Goal: Task Accomplishment & Management: Complete application form

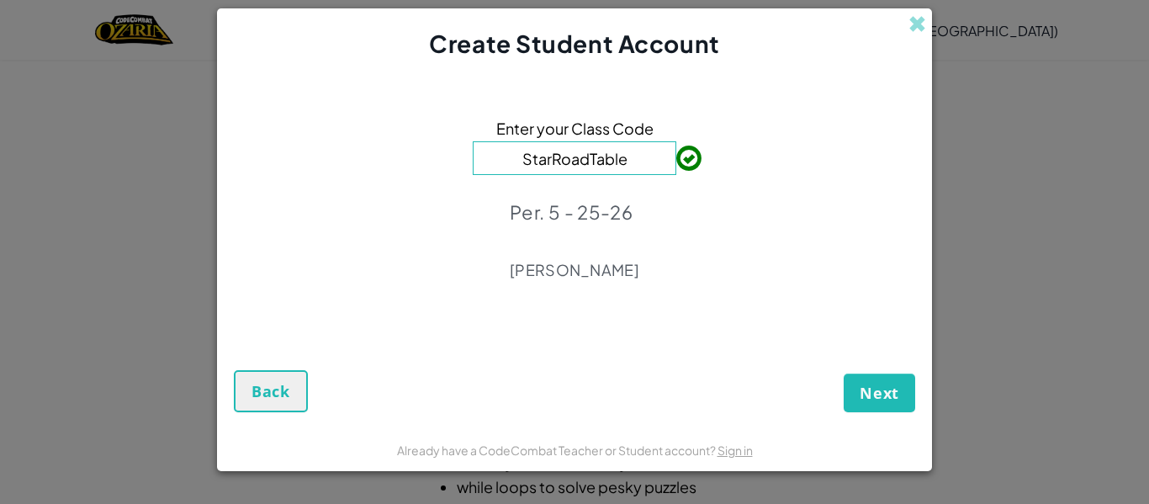
click at [650, 181] on div "Enter your Class Code StarRoadTable Per. 5 - 25-26 [PERSON_NAME]" at bounding box center [574, 203] width 681 height 253
click at [863, 378] on button "Next" at bounding box center [880, 393] width 72 height 39
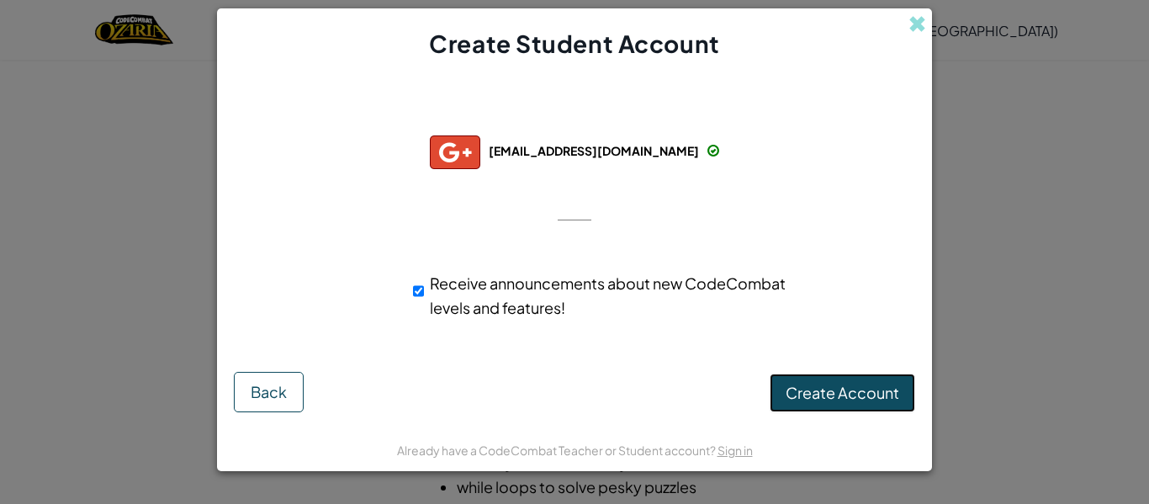
click at [824, 383] on span "Create Account" at bounding box center [843, 392] width 114 height 19
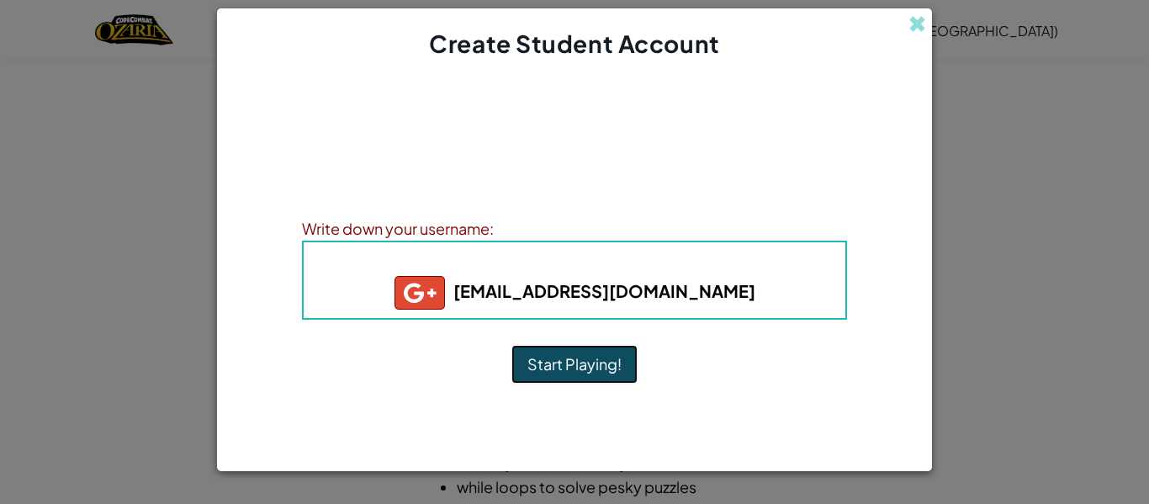
click at [586, 367] on button "Start Playing!" at bounding box center [575, 364] width 126 height 39
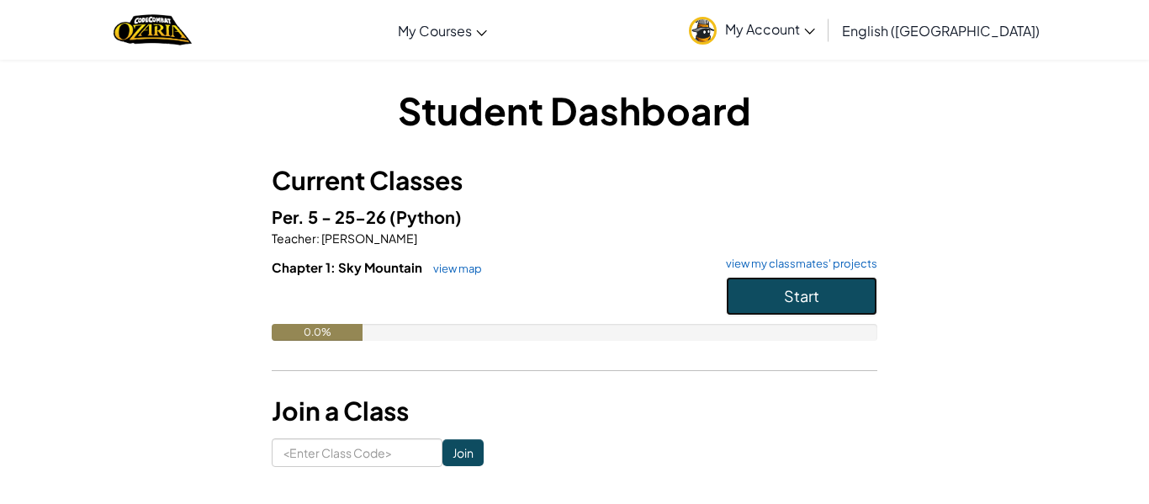
click at [809, 304] on span "Start" at bounding box center [801, 295] width 35 height 19
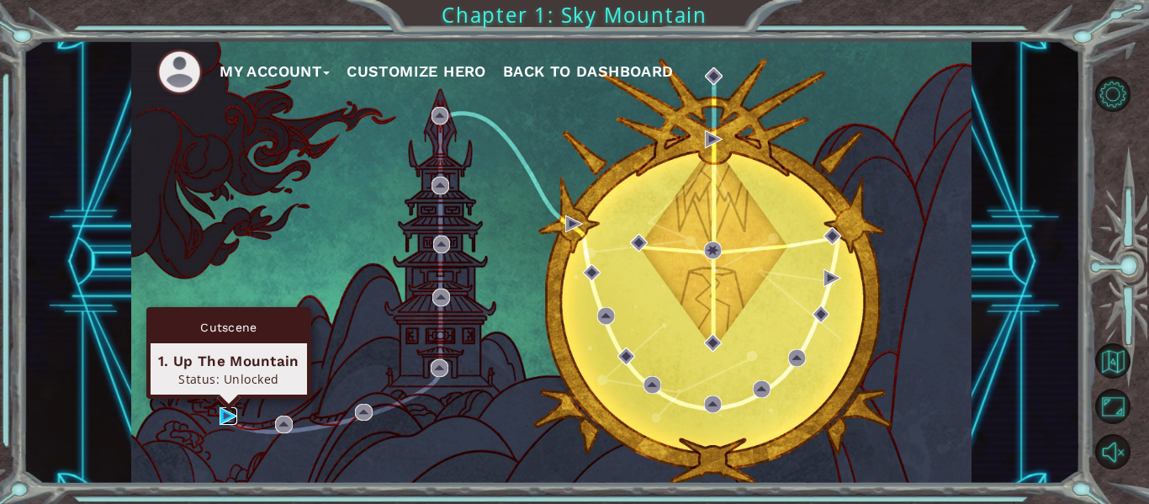
click at [222, 417] on img at bounding box center [229, 416] width 18 height 18
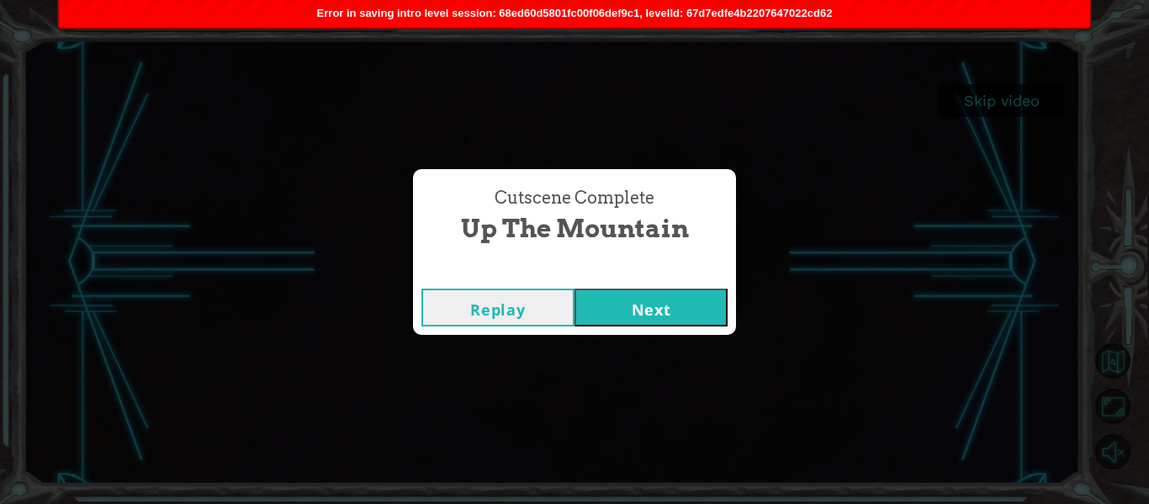
click at [519, 308] on button "Replay" at bounding box center [498, 308] width 153 height 38
click at [620, 309] on button "Next" at bounding box center [651, 308] width 153 height 38
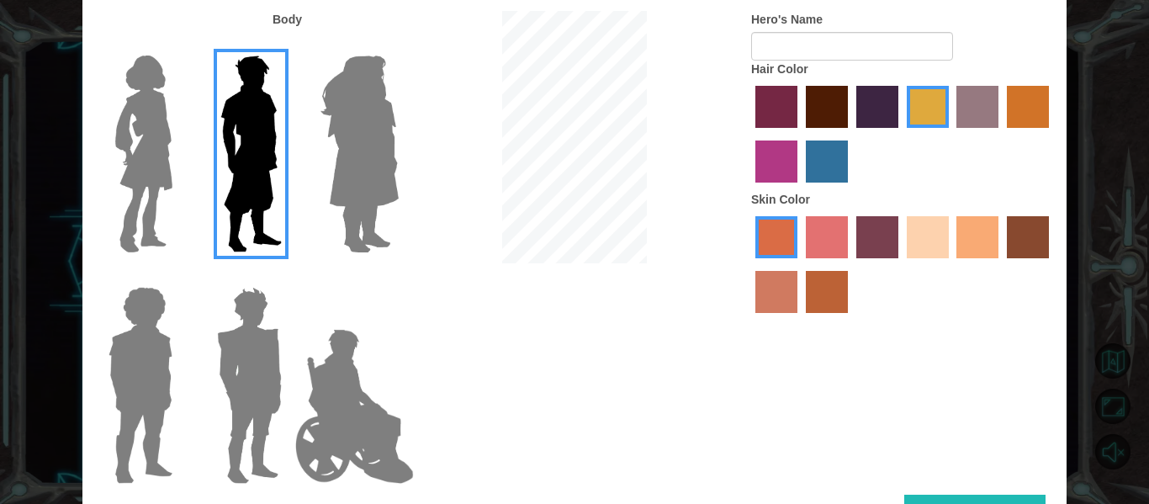
click at [266, 310] on img at bounding box center [249, 385] width 78 height 210
click at [289, 276] on input "Hero Garnet" at bounding box center [289, 276] width 0 height 0
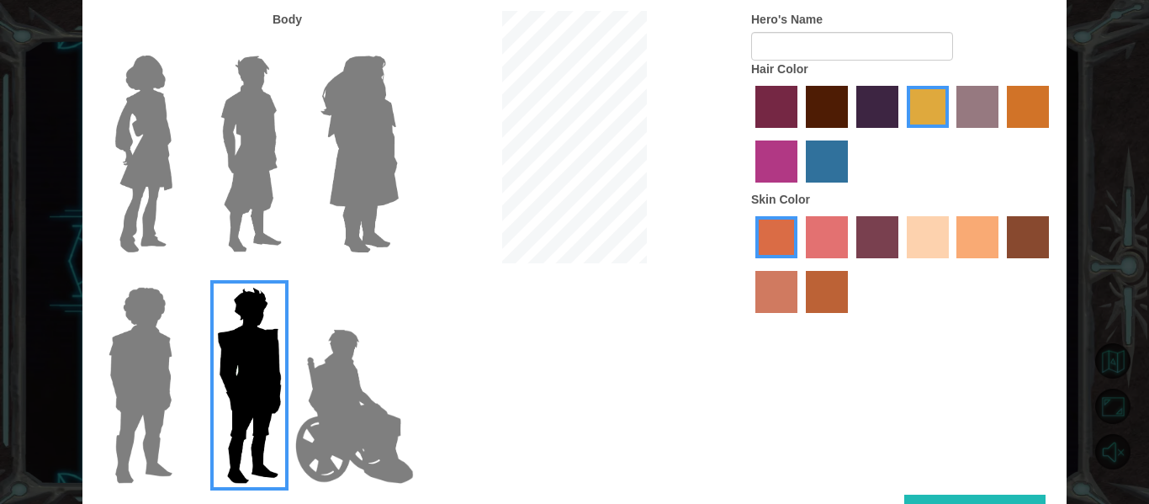
click at [233, 114] on img at bounding box center [251, 154] width 75 height 210
click at [289, 45] on input "Hero Lars" at bounding box center [289, 45] width 0 height 0
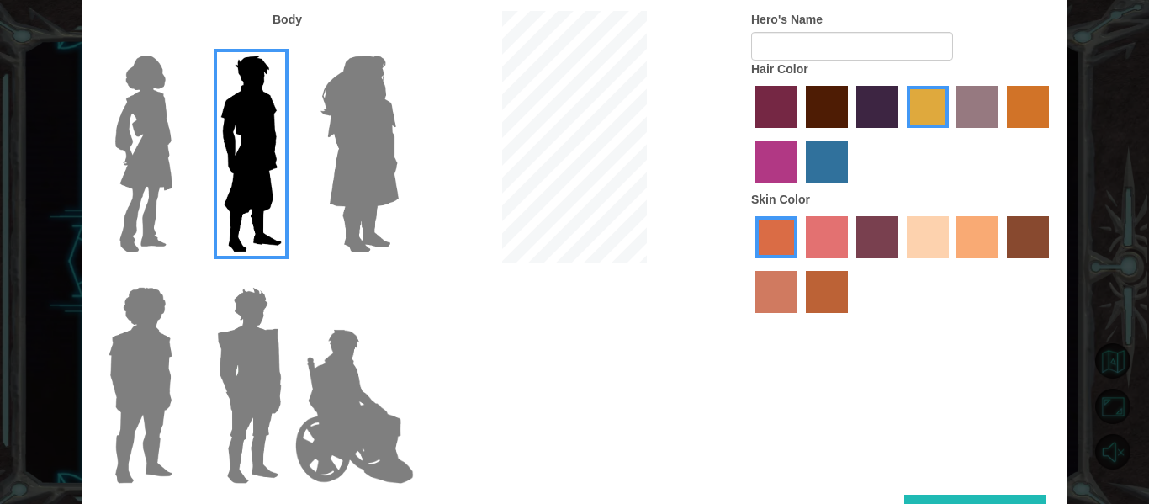
click at [967, 231] on label "tacao skin color" at bounding box center [978, 237] width 42 height 42
click at [952, 264] on input "tacao skin color" at bounding box center [952, 264] width 0 height 0
click at [860, 104] on label "hot purple hair color" at bounding box center [877, 107] width 42 height 42
click at [851, 134] on input "hot purple hair color" at bounding box center [851, 134] width 0 height 0
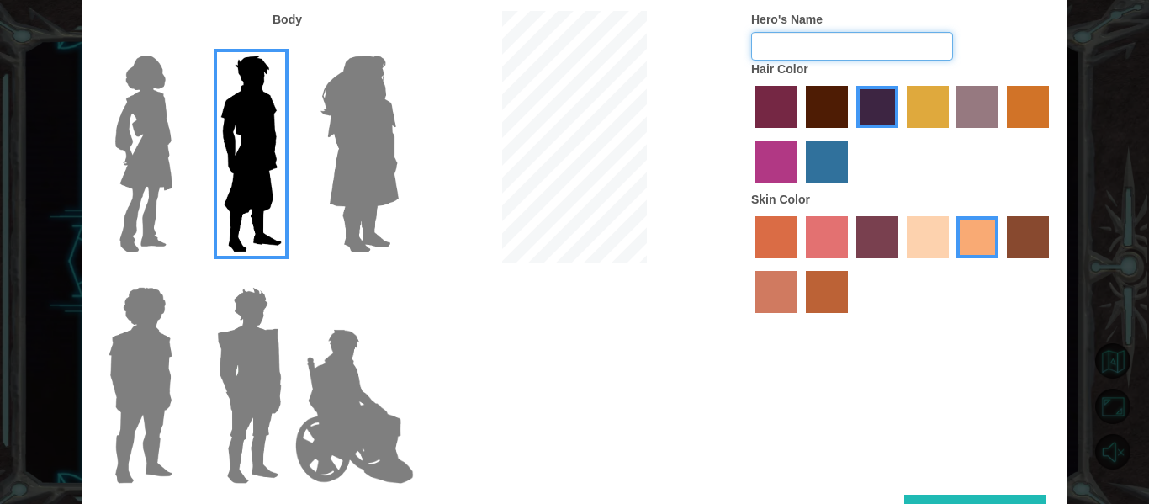
click at [819, 50] on input "Hero's Name" at bounding box center [852, 46] width 202 height 29
type input "Rahman"
click at [944, 496] on button "Done" at bounding box center [974, 514] width 141 height 38
click at [978, 368] on div "Body Hero's Name Rahman Hair Color Skin Color" at bounding box center [574, 253] width 984 height 484
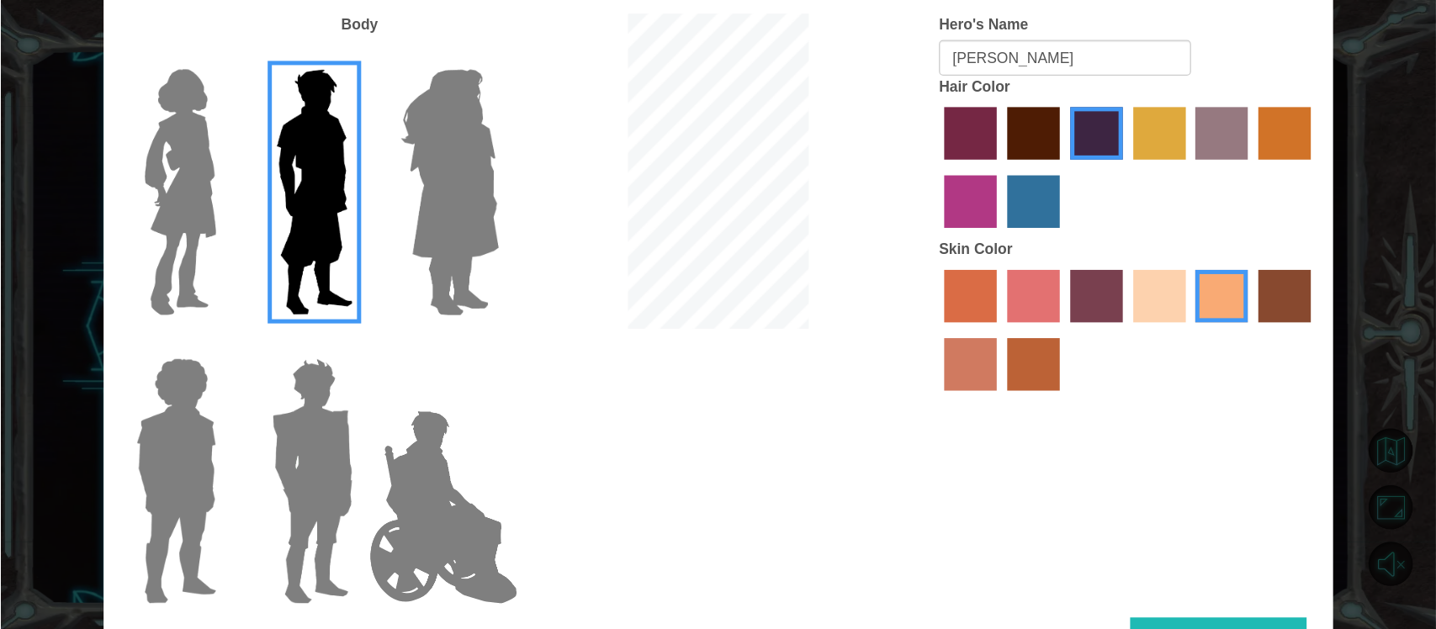
scroll to position [0, 0]
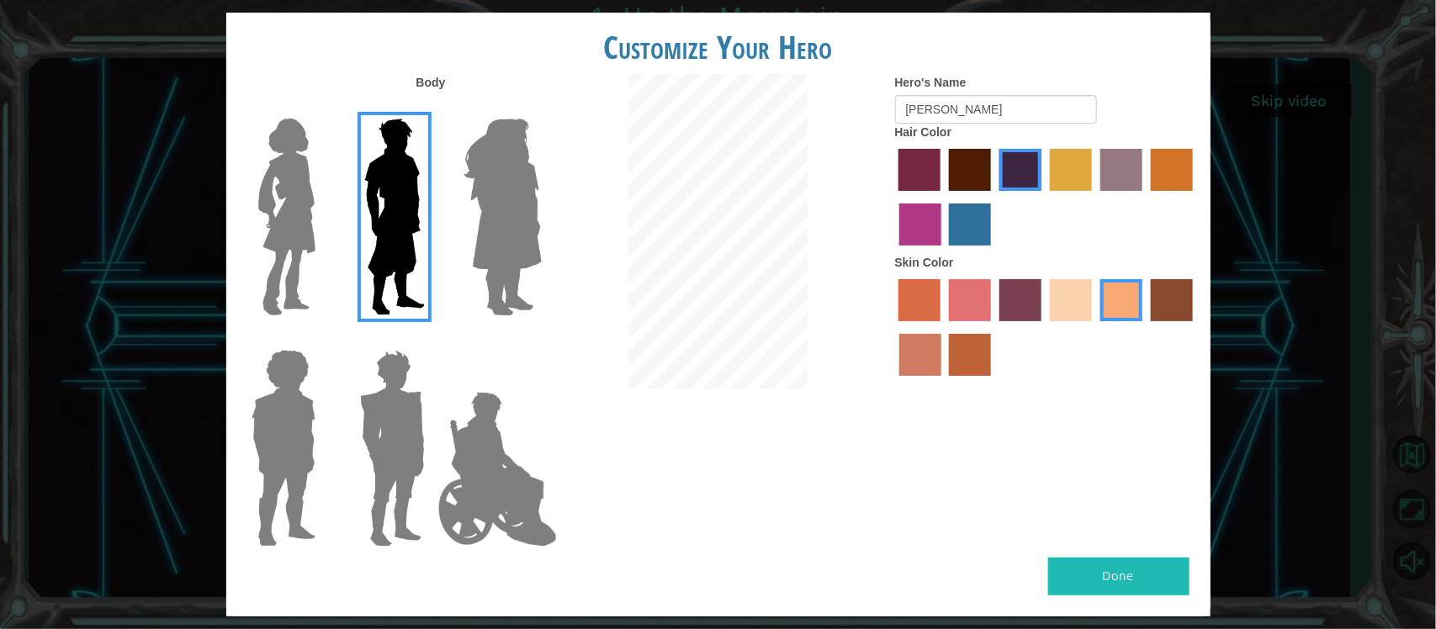
click at [1031, 406] on div "Body Hero's Name Rahman Hair Color Skin Color" at bounding box center [718, 316] width 984 height 484
click at [422, 272] on img at bounding box center [395, 217] width 75 height 210
click at [432, 108] on input "Hero Lars" at bounding box center [432, 108] width 0 height 0
click at [1045, 364] on div at bounding box center [1046, 329] width 303 height 109
click at [1068, 314] on label "sandy beach skin color" at bounding box center [1071, 300] width 42 height 42
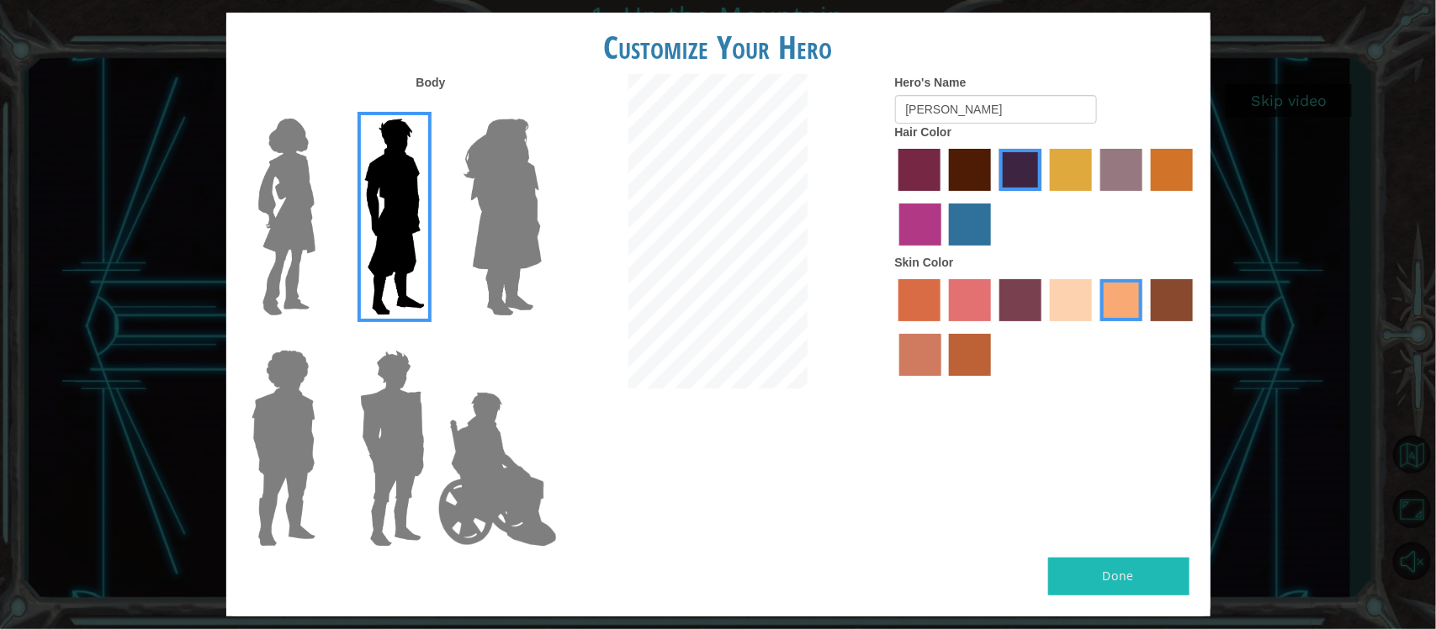
click at [1044, 327] on input "sandy beach skin color" at bounding box center [1044, 327] width 0 height 0
click at [1120, 306] on label "tacao skin color" at bounding box center [1121, 300] width 42 height 42
click at [1095, 327] on input "tacao skin color" at bounding box center [1095, 327] width 0 height 0
click at [1148, 503] on div "Customize Your Hero Body Hero's Name Rahman Hair Color Skin Color Done" at bounding box center [718, 314] width 1436 height 629
click at [1132, 503] on div "Done" at bounding box center [718, 587] width 984 height 59
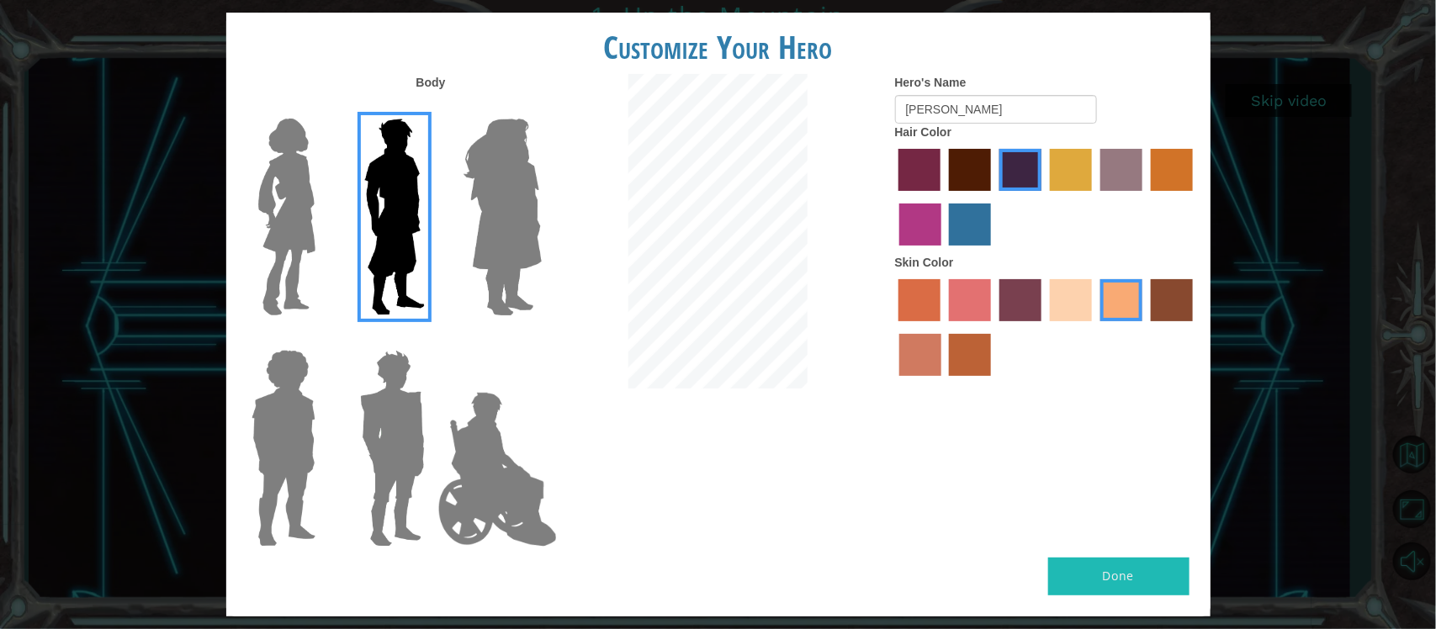
click at [1132, 503] on div "Done" at bounding box center [718, 587] width 984 height 59
click at [1122, 503] on div at bounding box center [1122, 586] width 0 height 0
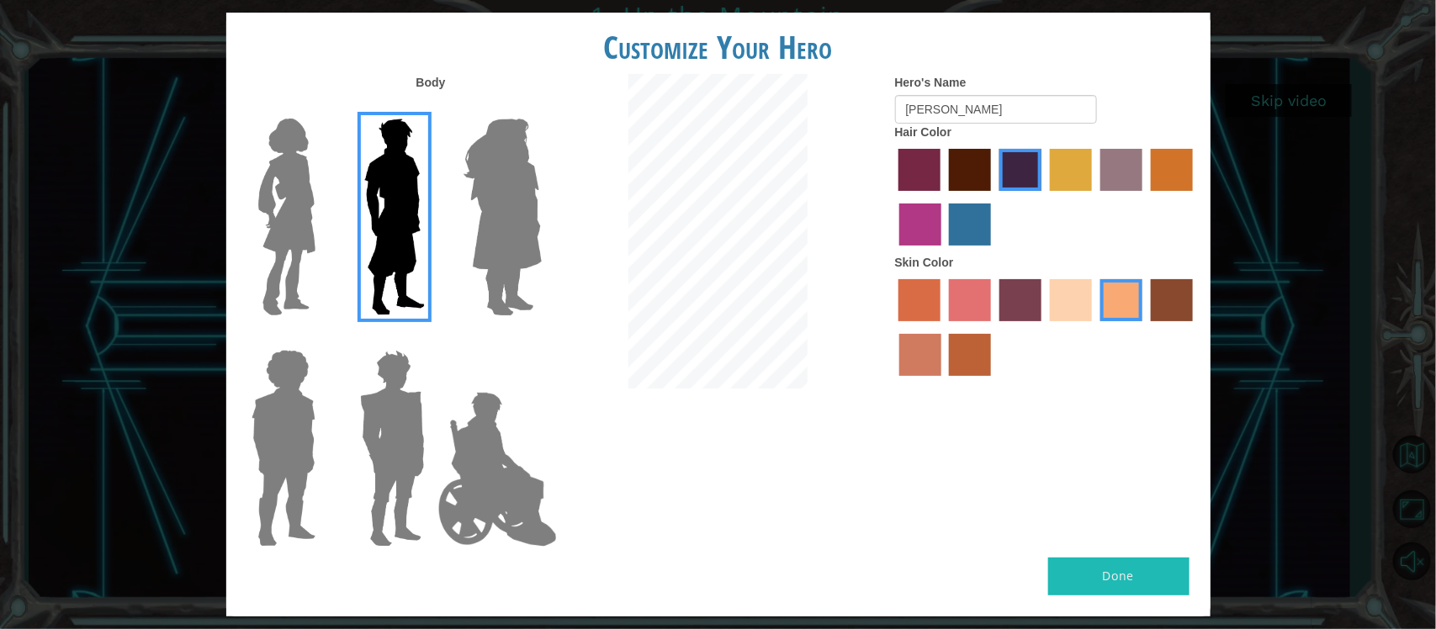
click at [1122, 503] on div at bounding box center [1122, 586] width 0 height 0
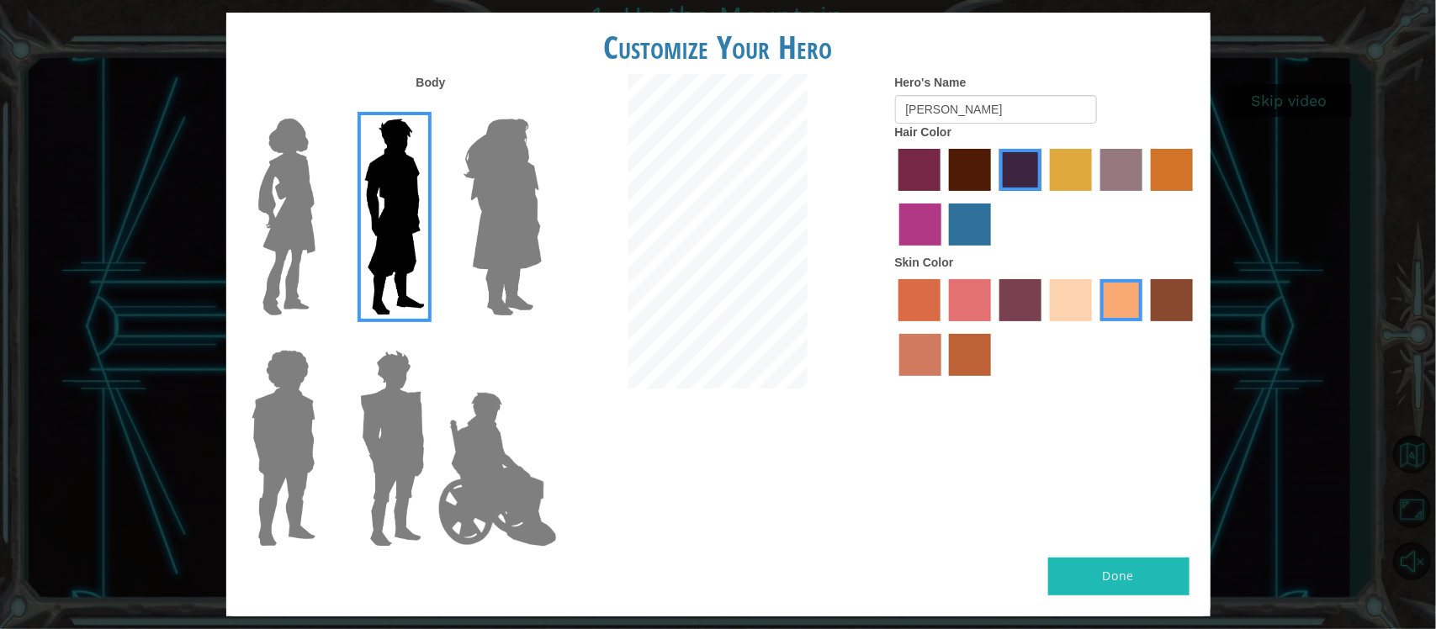
click at [1122, 503] on div at bounding box center [1122, 586] width 0 height 0
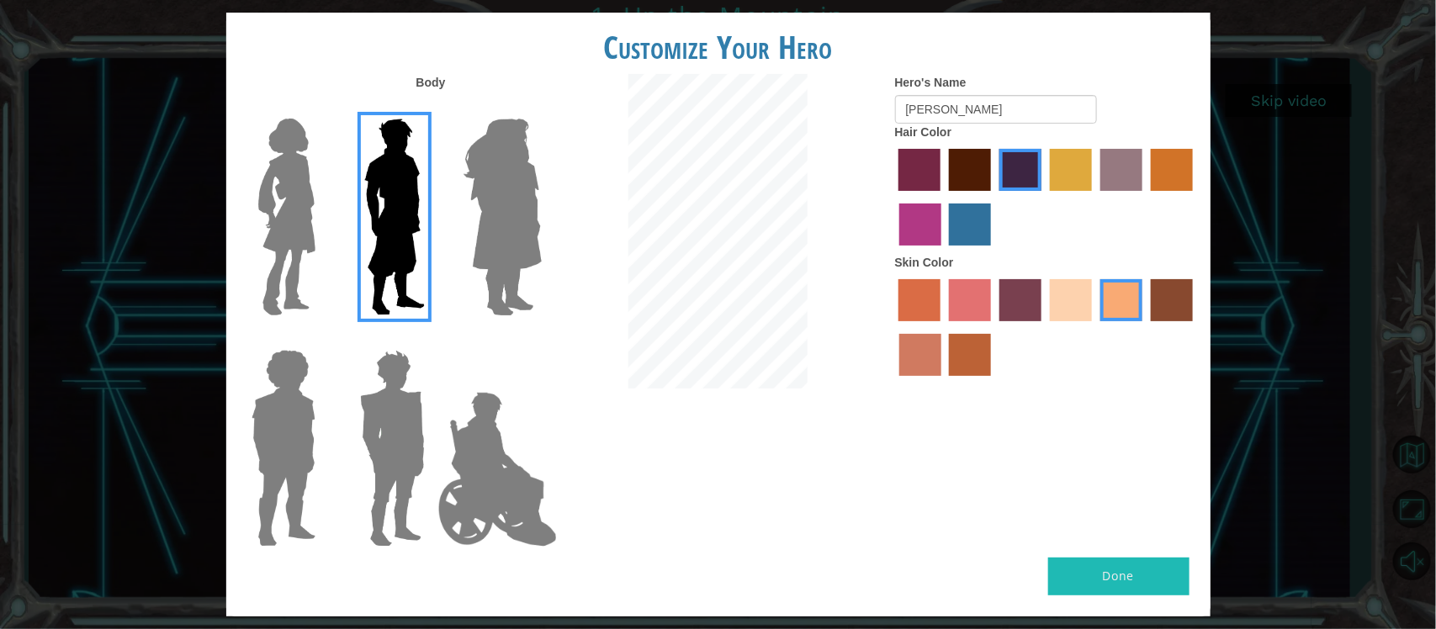
click at [1122, 503] on div at bounding box center [1122, 586] width 0 height 0
click at [383, 222] on img at bounding box center [395, 217] width 75 height 210
click at [432, 108] on input "Hero Lars" at bounding box center [432, 108] width 0 height 0
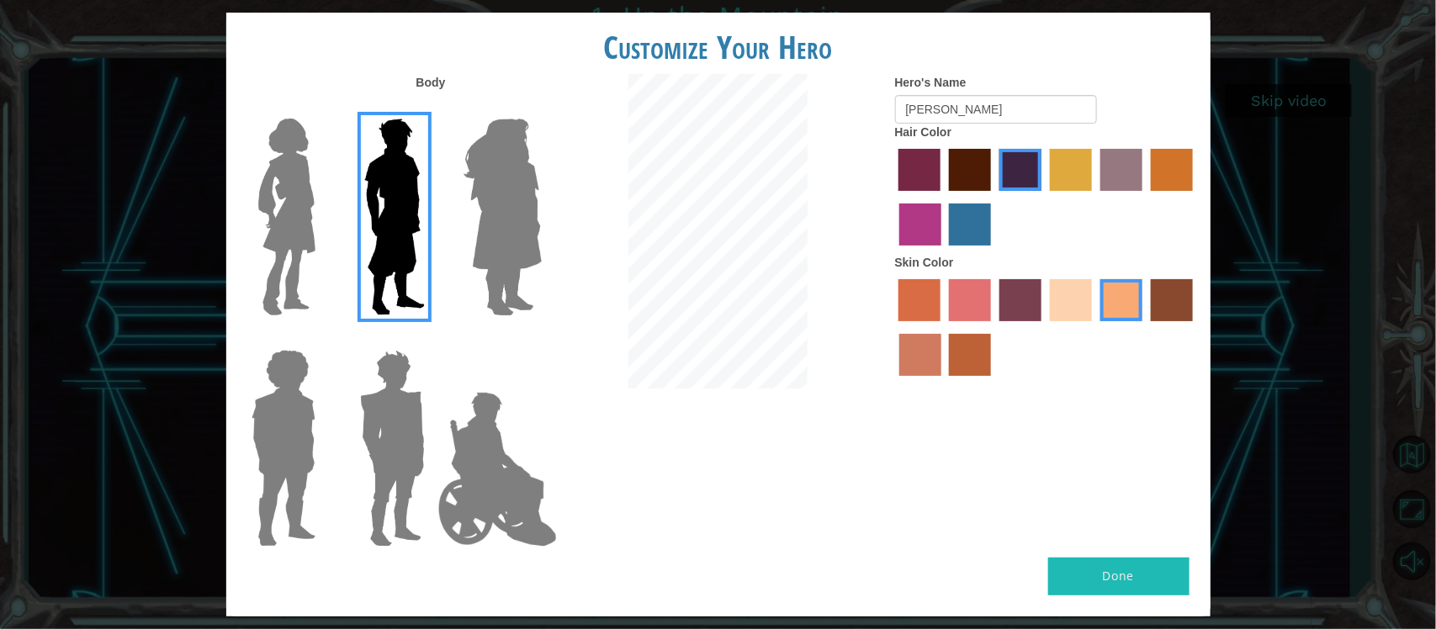
click at [1148, 470] on div "Customize Your Hero Body Hero's Name Rahman Hair Color Skin Color Done" at bounding box center [718, 314] width 1436 height 629
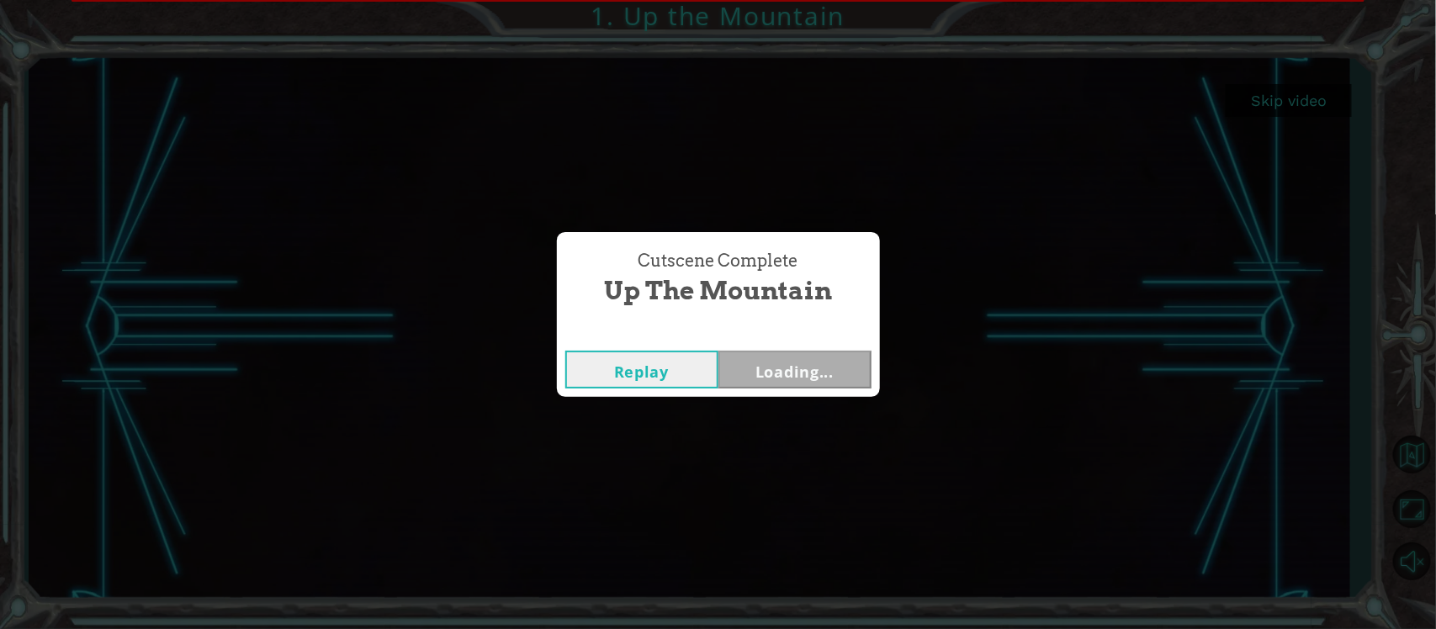
click at [943, 423] on div "Cutscene Complete Up the Mountain Replay Loading..." at bounding box center [718, 314] width 1436 height 629
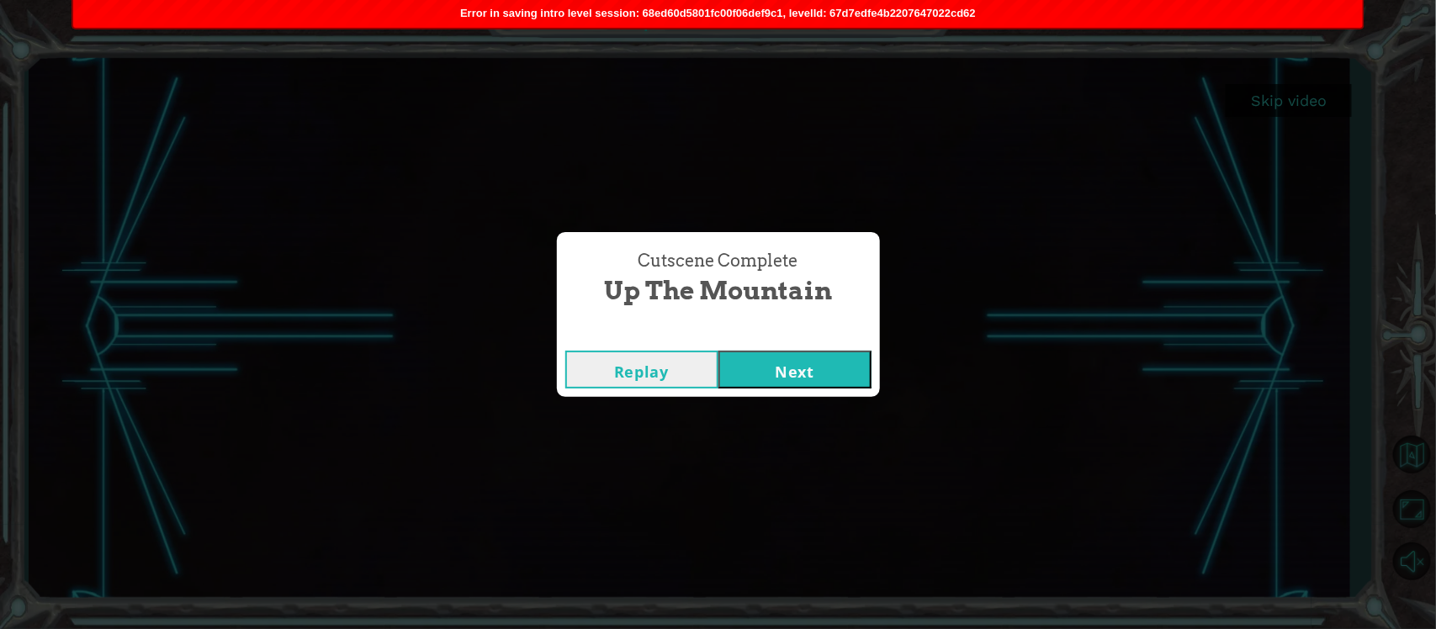
click at [810, 364] on button "Next" at bounding box center [795, 370] width 153 height 38
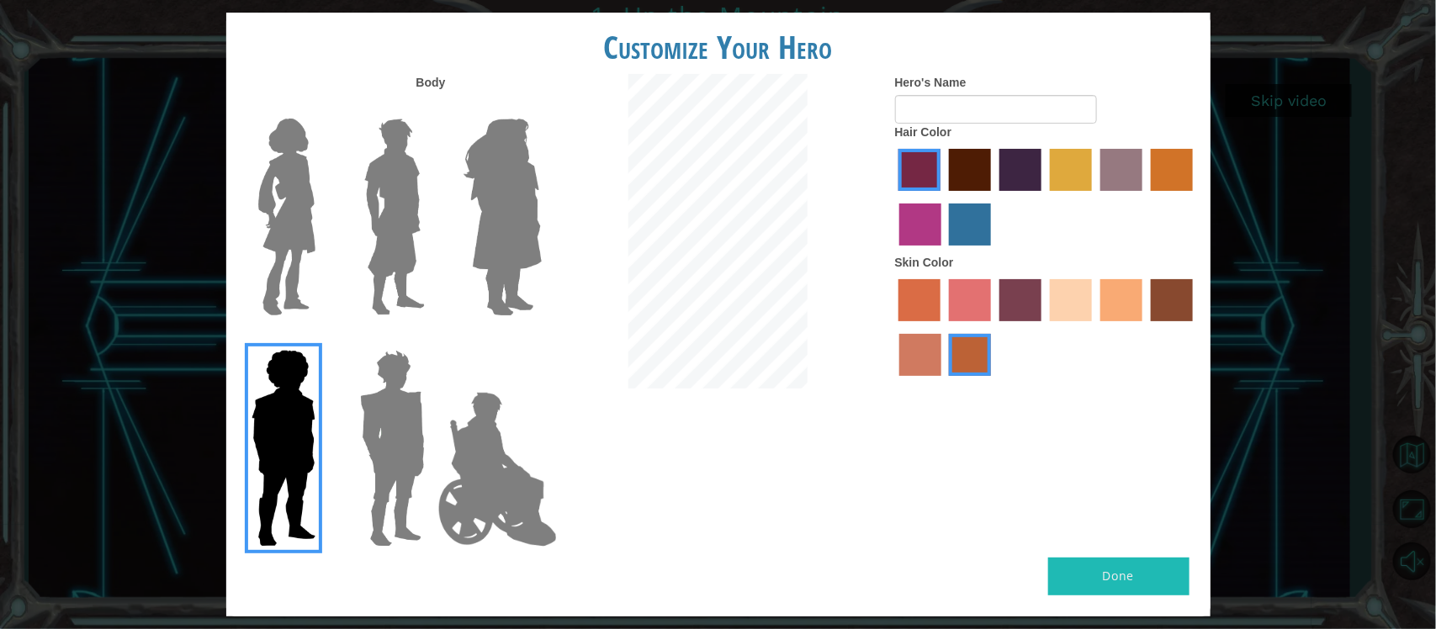
click at [377, 298] on img at bounding box center [395, 217] width 75 height 210
click at [432, 108] on input "Hero Lars" at bounding box center [432, 108] width 0 height 0
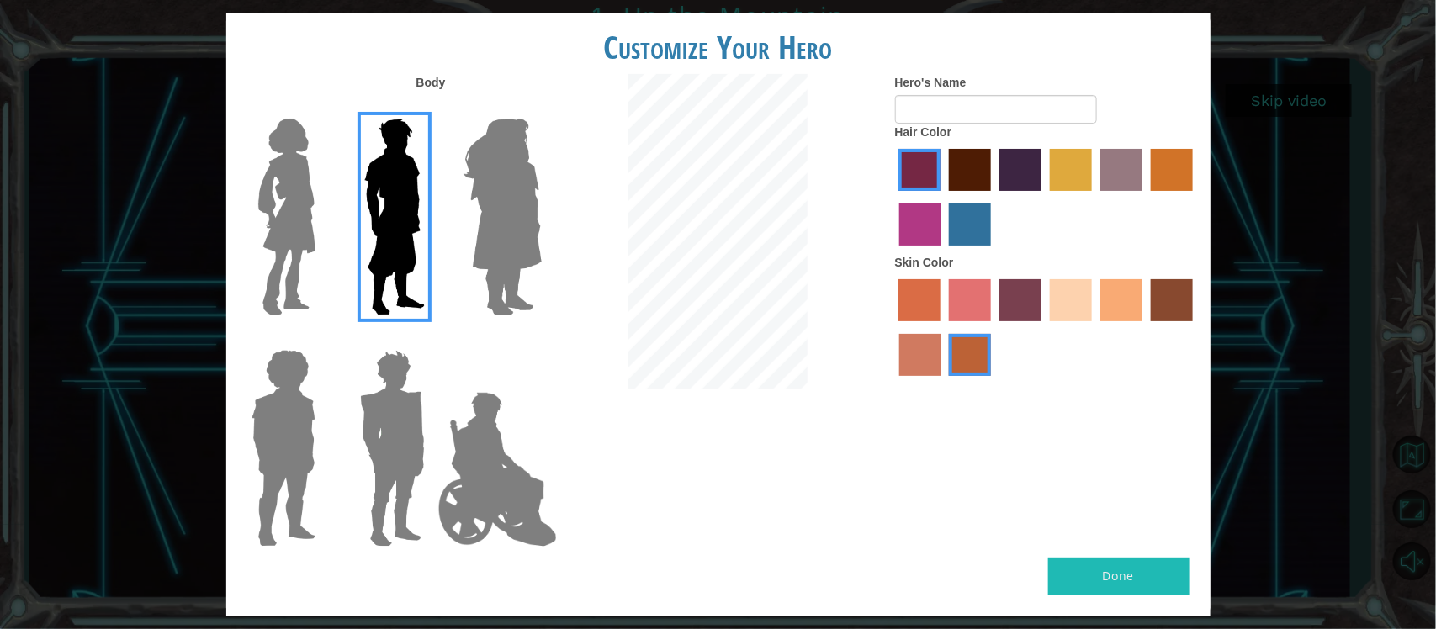
click at [973, 124] on div "Hair Color" at bounding box center [1046, 189] width 303 height 130
click at [979, 112] on input "Hero's Name" at bounding box center [996, 109] width 202 height 29
type input "rahman"
click at [1027, 183] on label "hot purple hair color" at bounding box center [1021, 170] width 42 height 42
click at [994, 197] on input "hot purple hair color" at bounding box center [994, 197] width 0 height 0
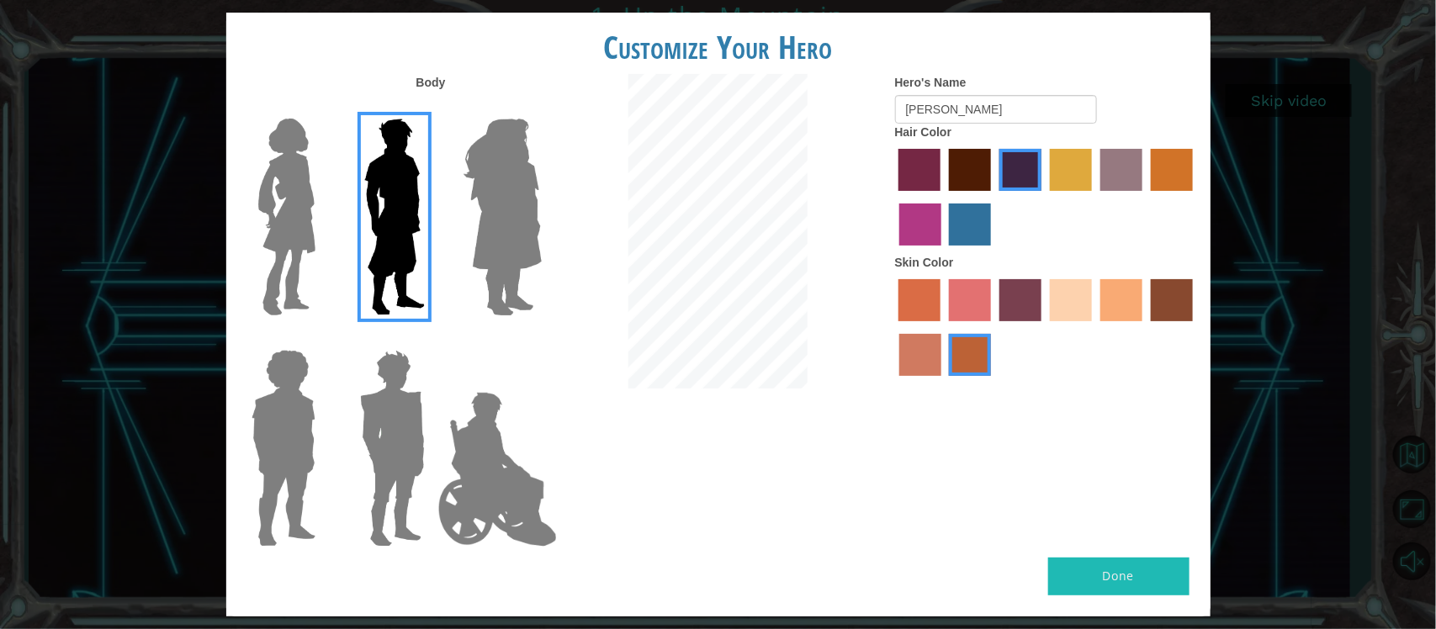
click at [1064, 304] on label "sandy beach skin color" at bounding box center [1071, 300] width 42 height 42
click at [1044, 327] on input "sandy beach skin color" at bounding box center [1044, 327] width 0 height 0
click at [1132, 312] on label "tacao skin color" at bounding box center [1121, 300] width 42 height 42
click at [1095, 327] on input "tacao skin color" at bounding box center [1095, 327] width 0 height 0
click at [1099, 587] on button "Done" at bounding box center [1118, 577] width 141 height 38
